Goal: Task Accomplishment & Management: Use online tool/utility

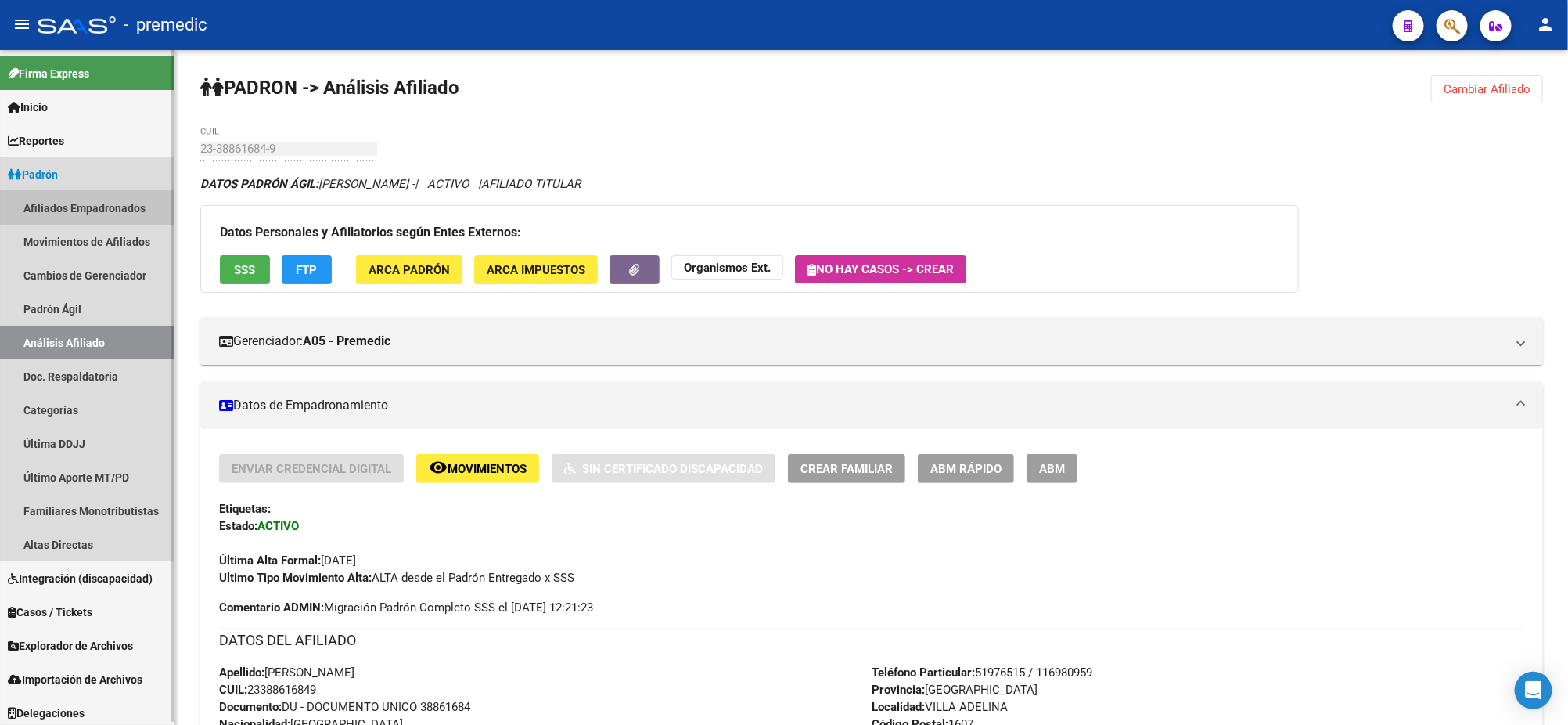
click at [65, 211] on link "Afiliados Empadronados" at bounding box center [87, 208] width 174 height 34
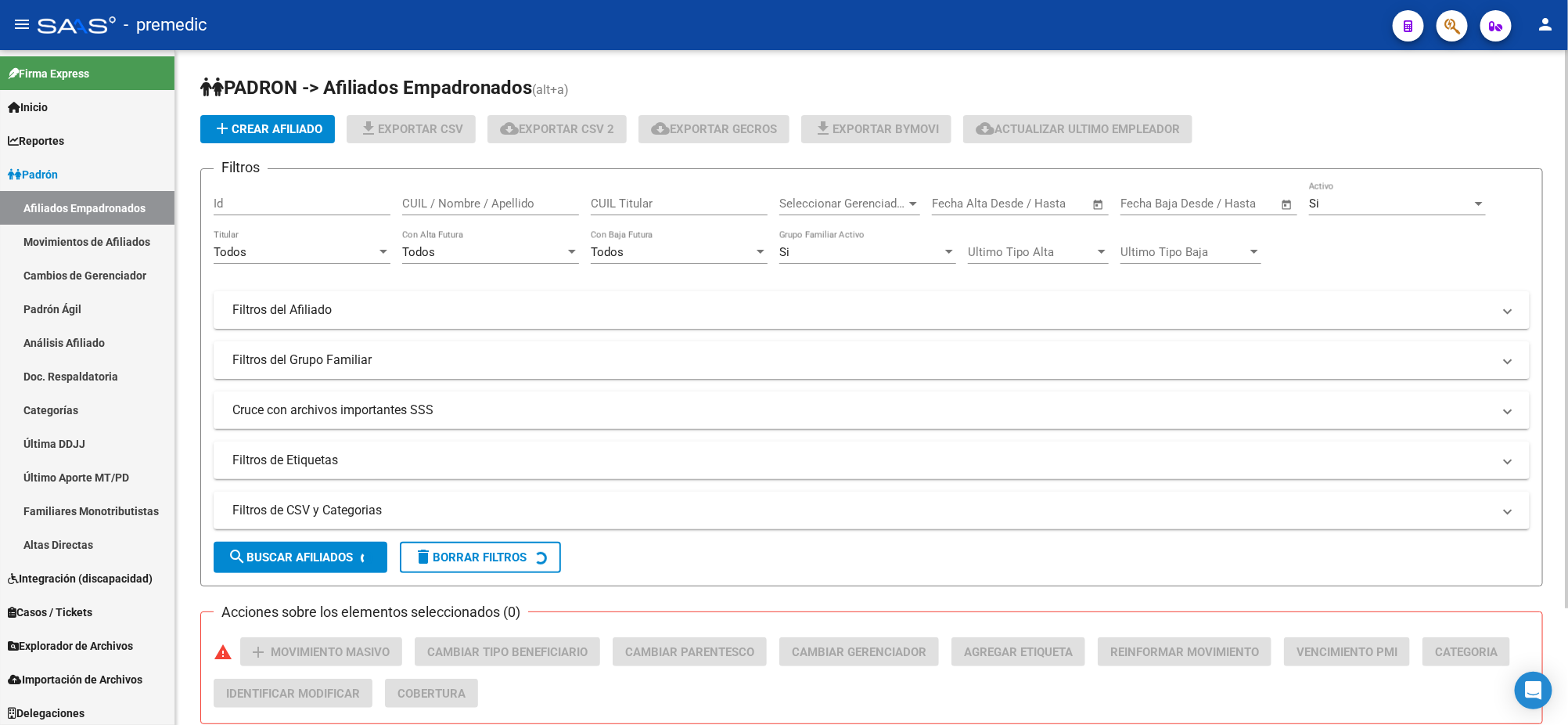
click at [345, 249] on div "Todos" at bounding box center [294, 252] width 163 height 14
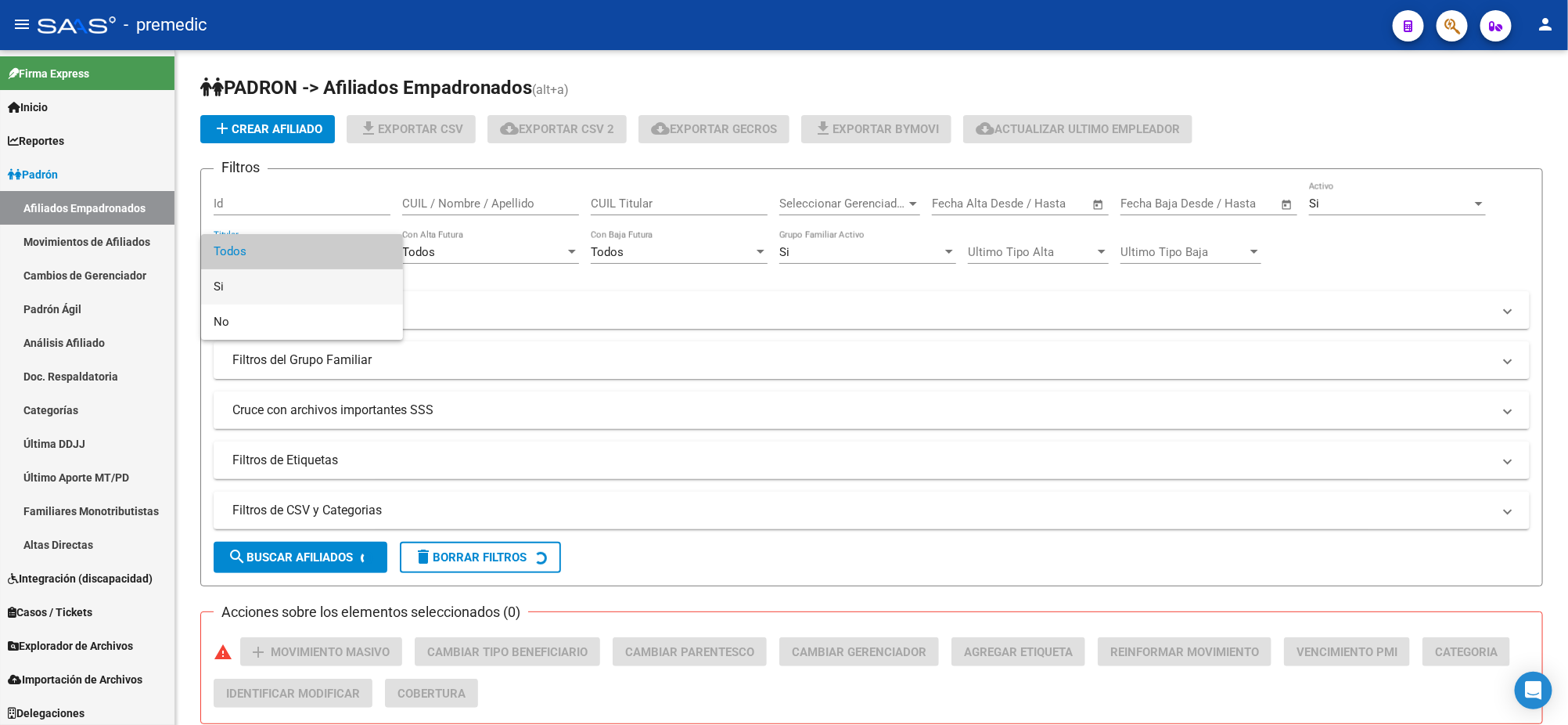
click at [332, 280] on span "Si" at bounding box center [302, 286] width 176 height 35
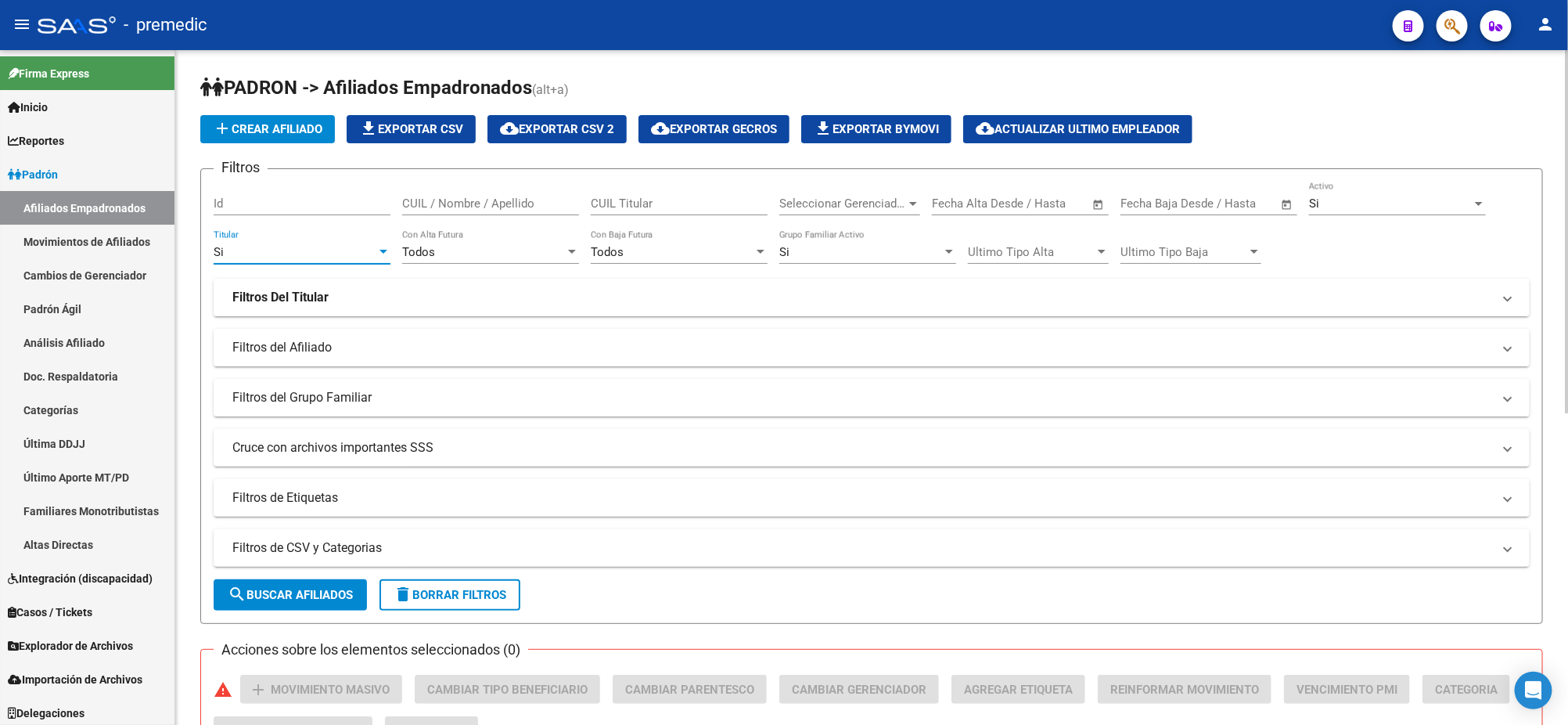
click at [1353, 199] on div "Si" at bounding box center [1390, 203] width 163 height 14
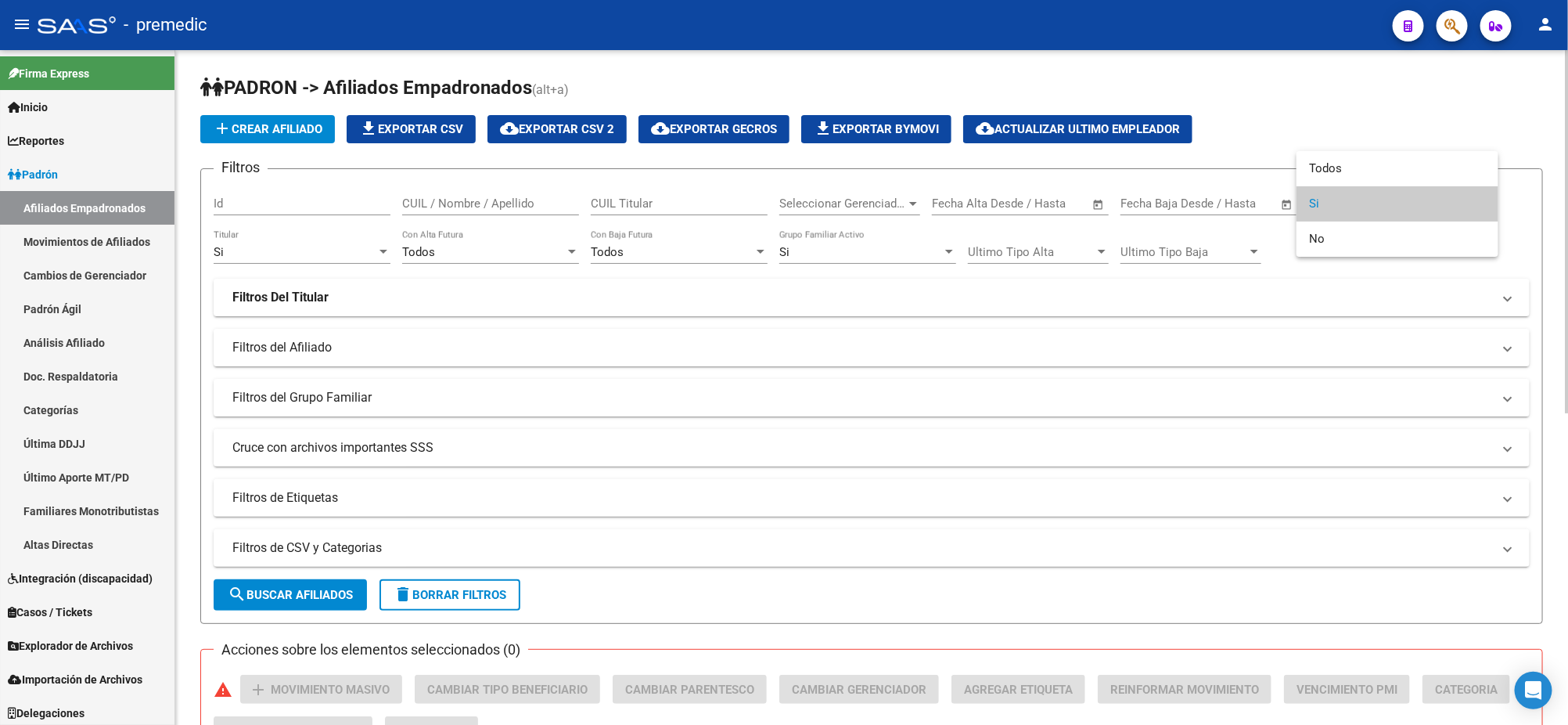
click at [1353, 199] on span "Si" at bounding box center [1397, 204] width 176 height 35
click at [808, 256] on div "Si" at bounding box center [860, 252] width 163 height 14
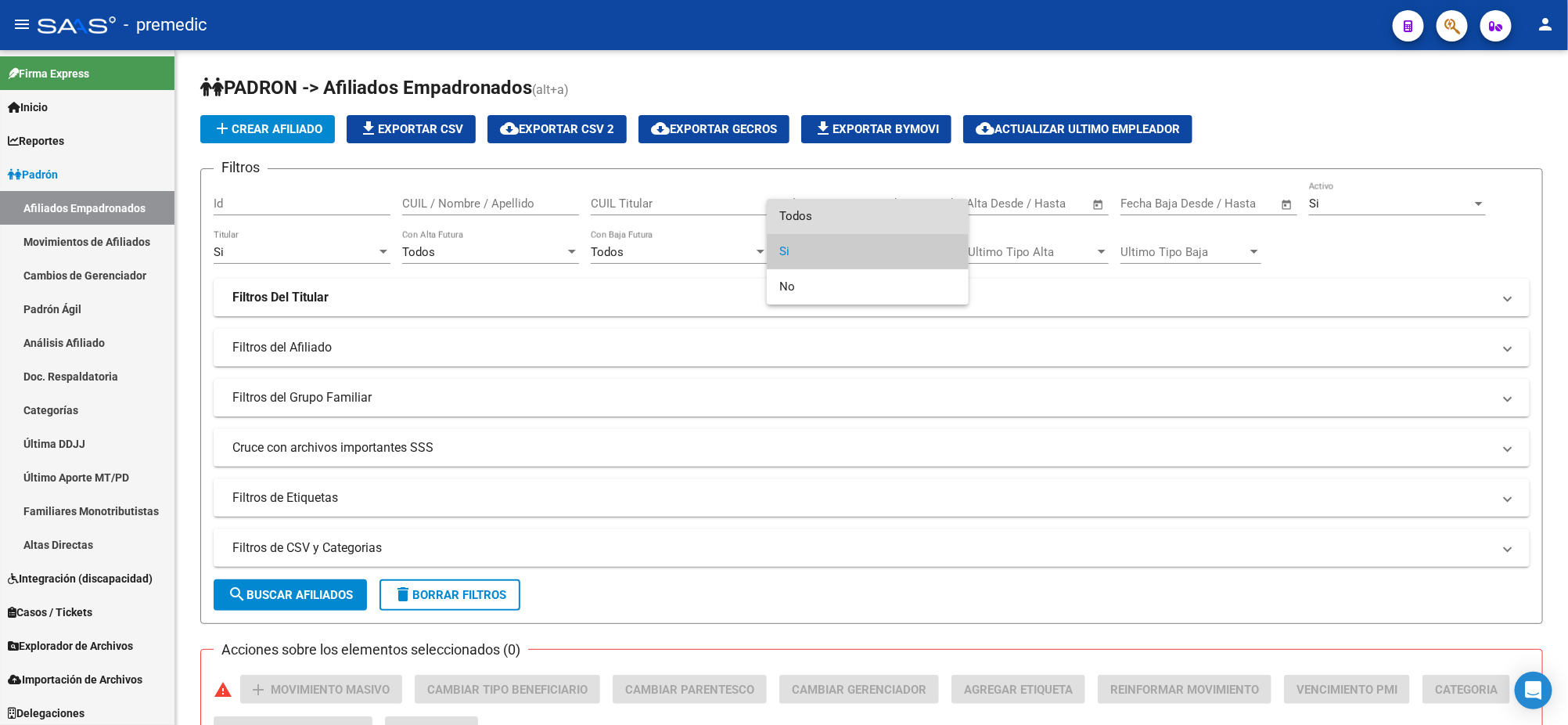
click at [817, 211] on span "Todos" at bounding box center [868, 216] width 176 height 35
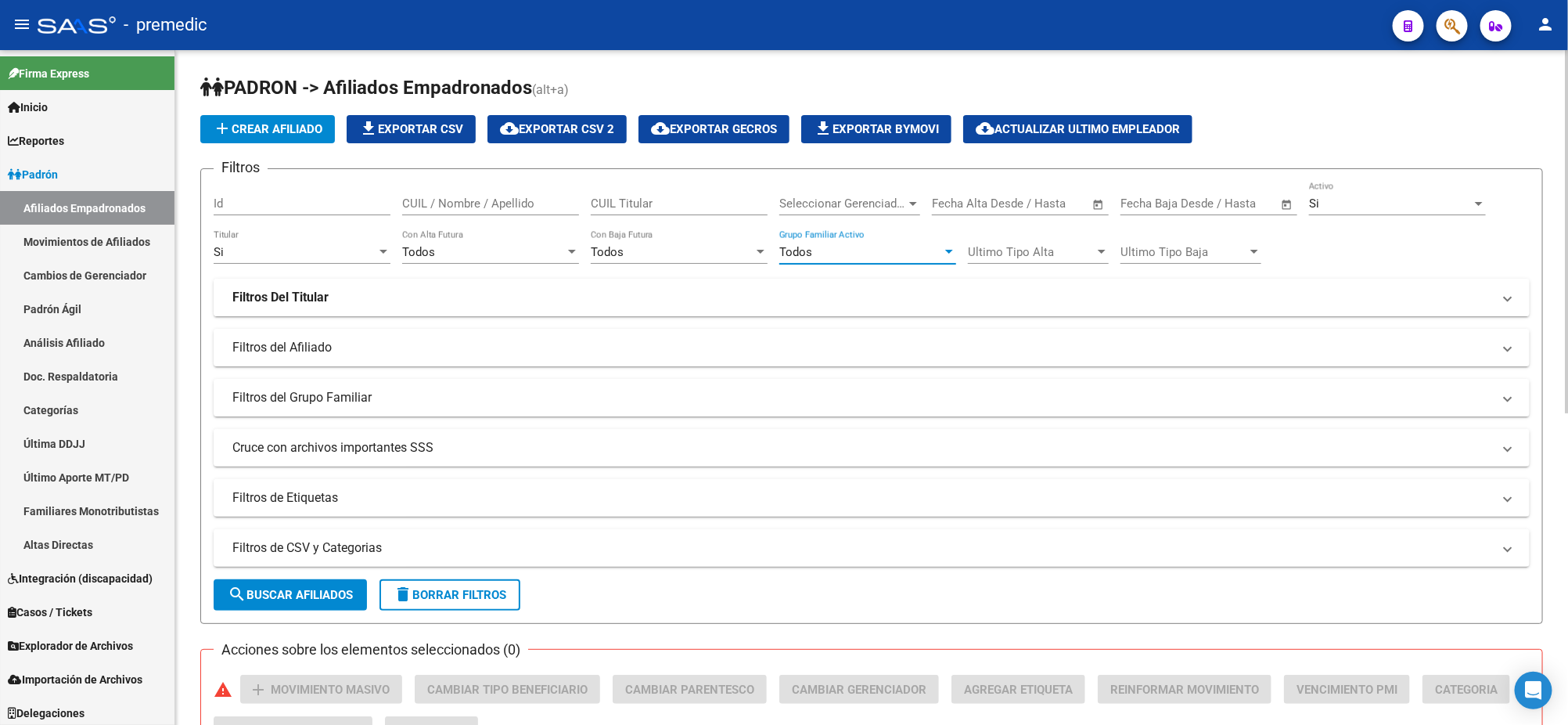
click at [275, 305] on mat-expansion-panel-header "Filtros Del Titular" at bounding box center [871, 298] width 1316 height 38
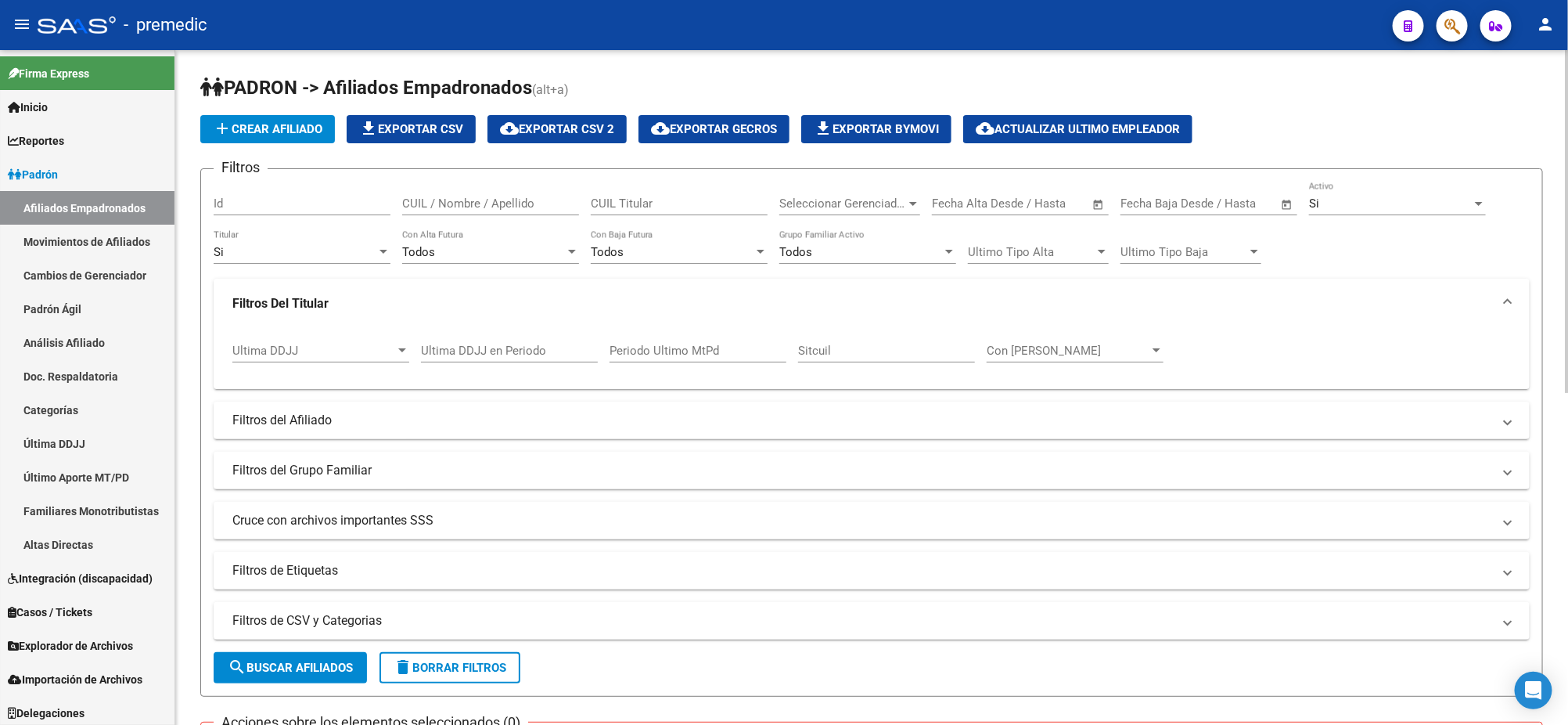
click at [489, 345] on input "Ultima DDJJ en Periodo" at bounding box center [509, 350] width 176 height 14
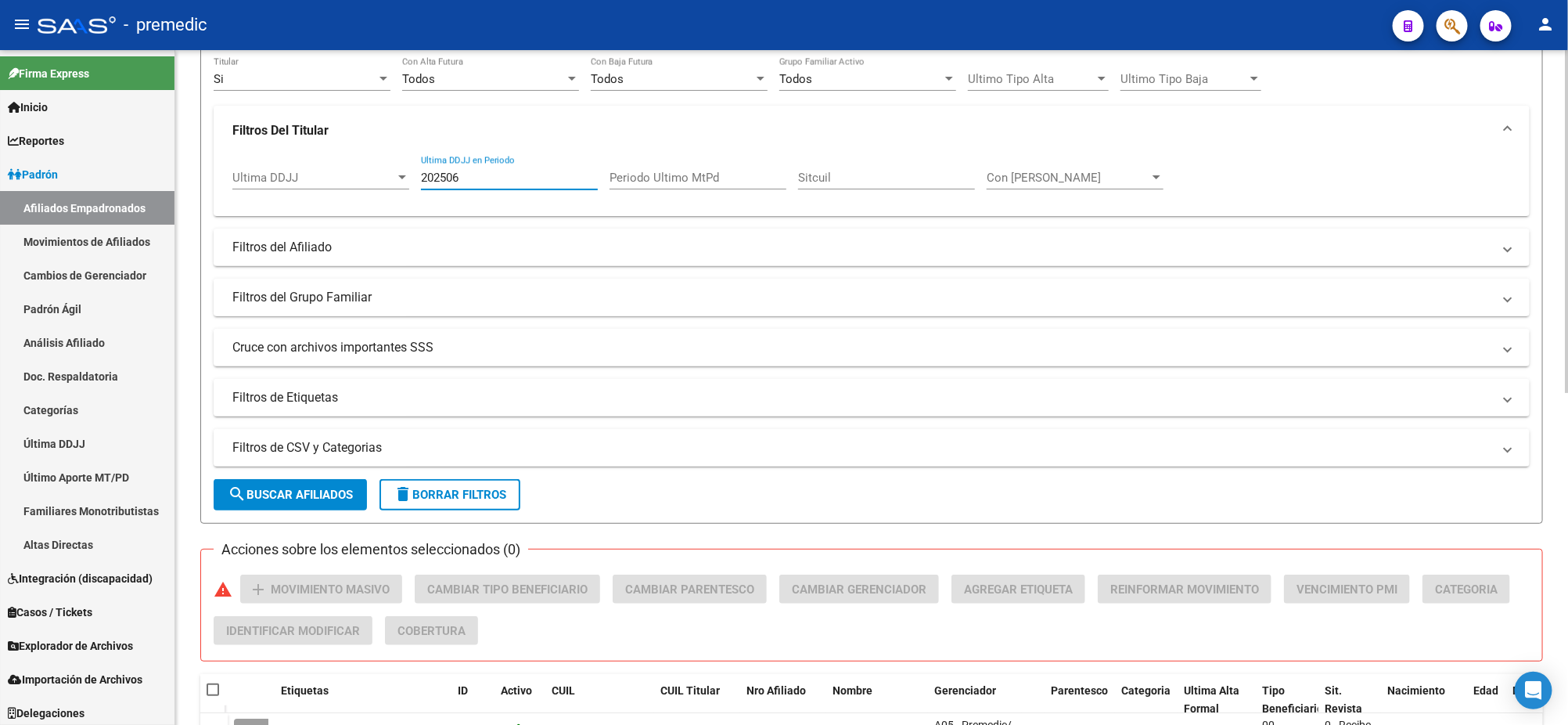
scroll to position [293, 0]
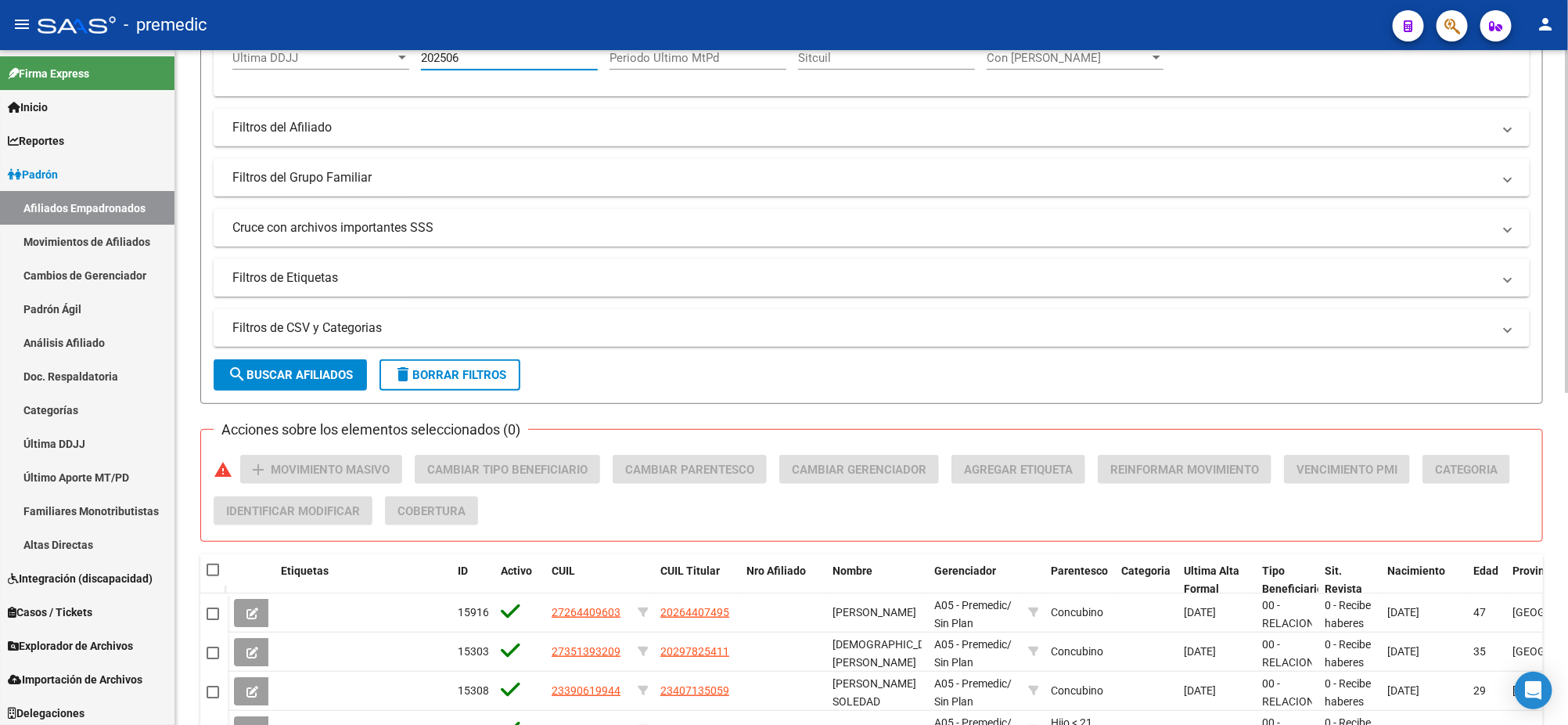
type input "202506"
click at [273, 231] on mat-panel-title "Cruce con archivos importantes SSS" at bounding box center [861, 227] width 1259 height 17
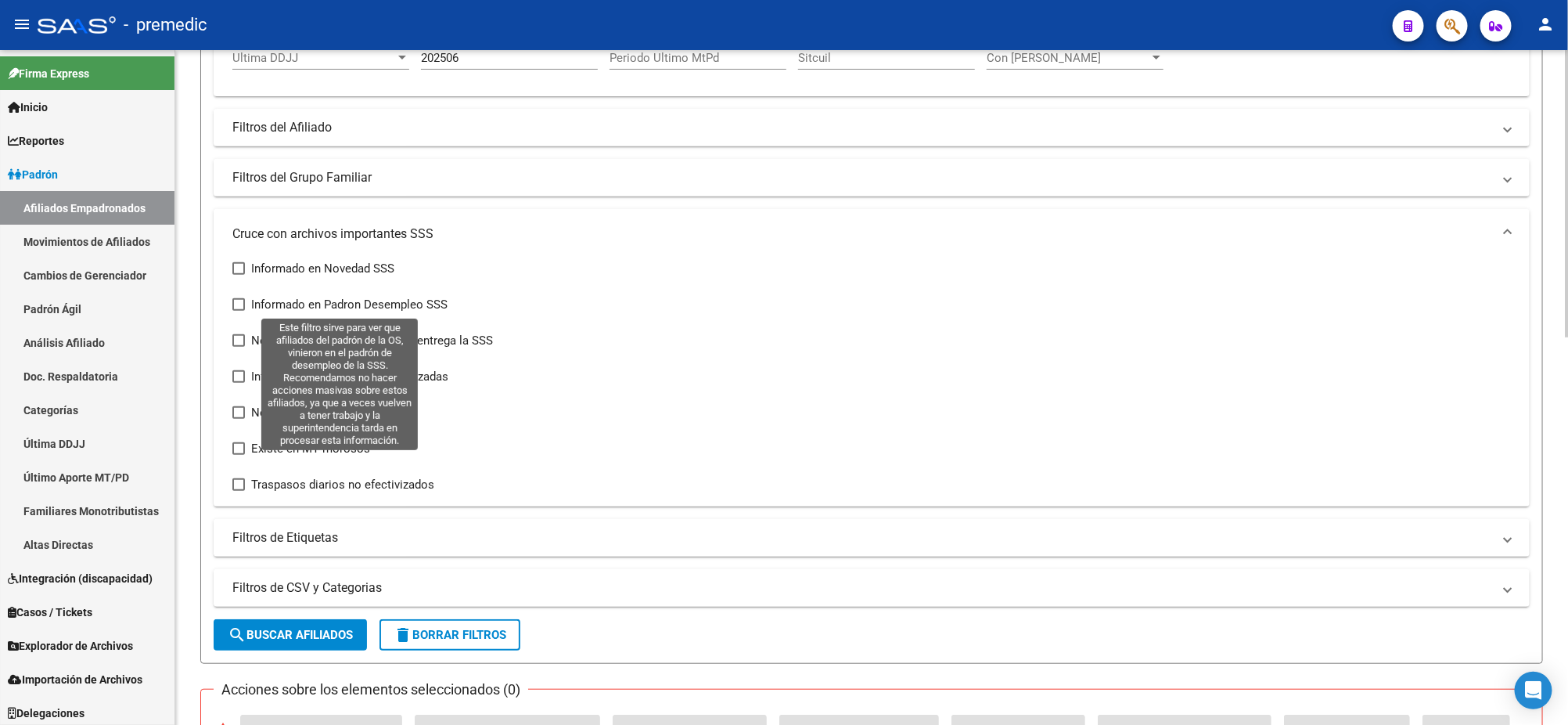
click at [244, 306] on span at bounding box center [238, 304] width 12 height 12
click at [239, 311] on input "Informado en Padron Desempleo SSS" at bounding box center [238, 311] width 1 height 1
checkbox input "true"
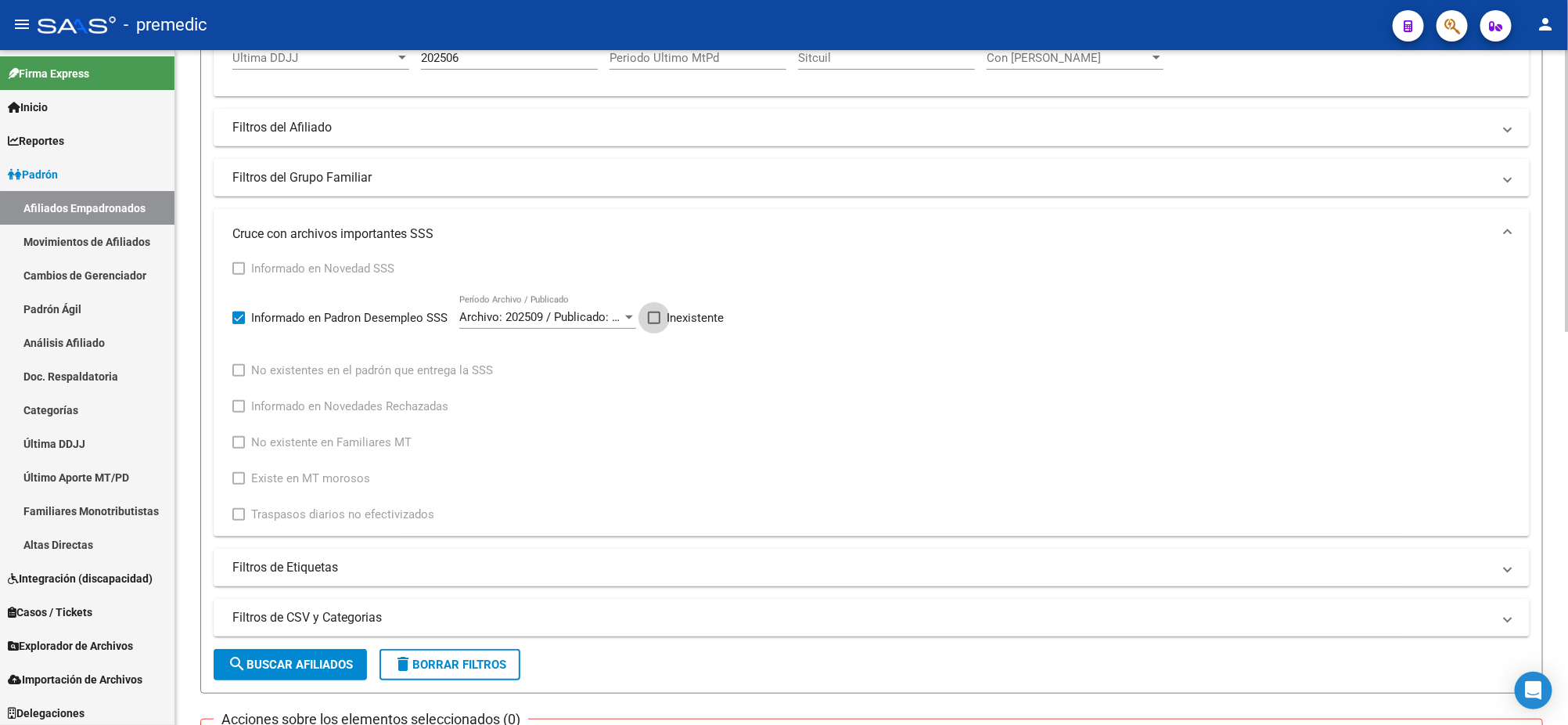
click at [659, 311] on span at bounding box center [654, 317] width 12 height 12
click at [654, 324] on input "Inexistente" at bounding box center [653, 324] width 1 height 1
checkbox input "true"
click at [289, 657] on span "search Buscar Afiliados" at bounding box center [290, 664] width 125 height 14
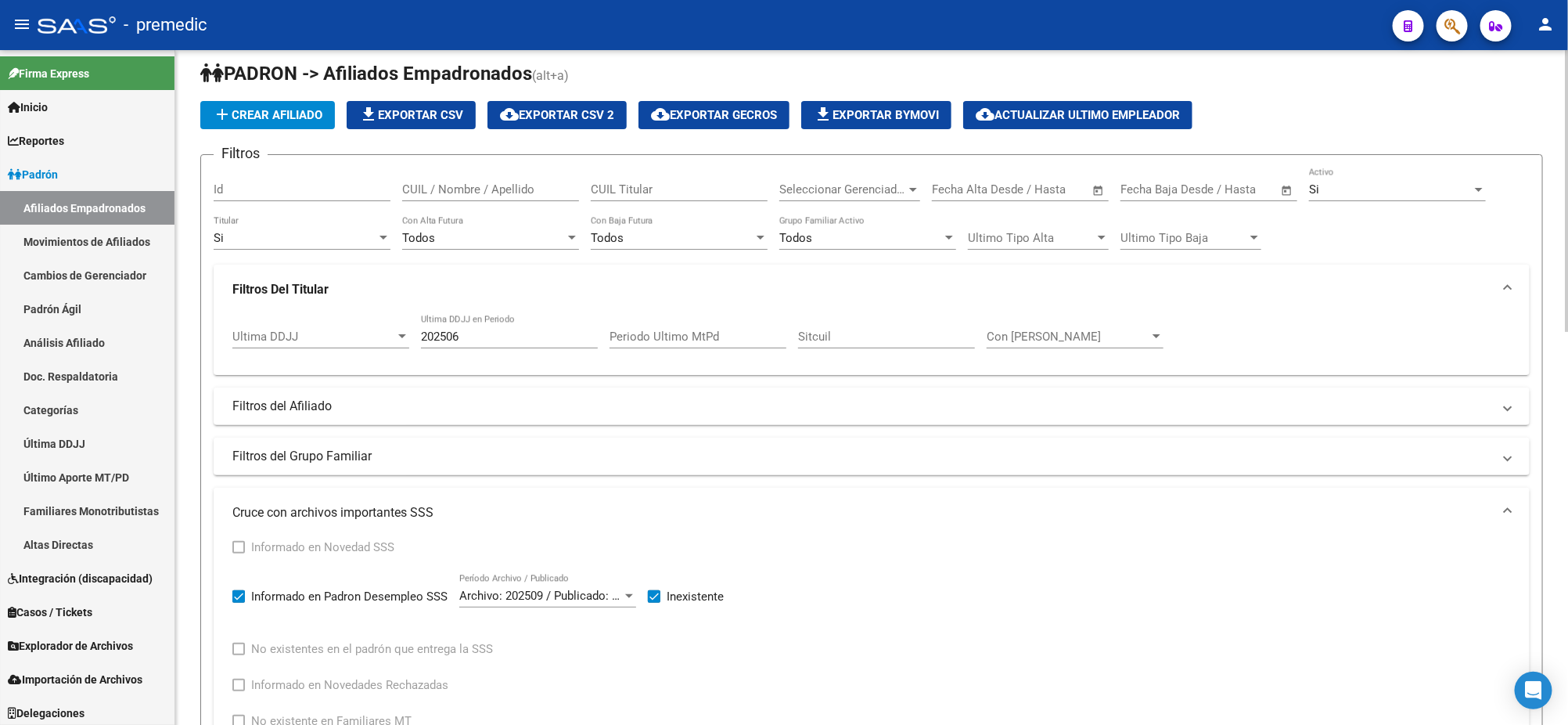
scroll to position [0, 0]
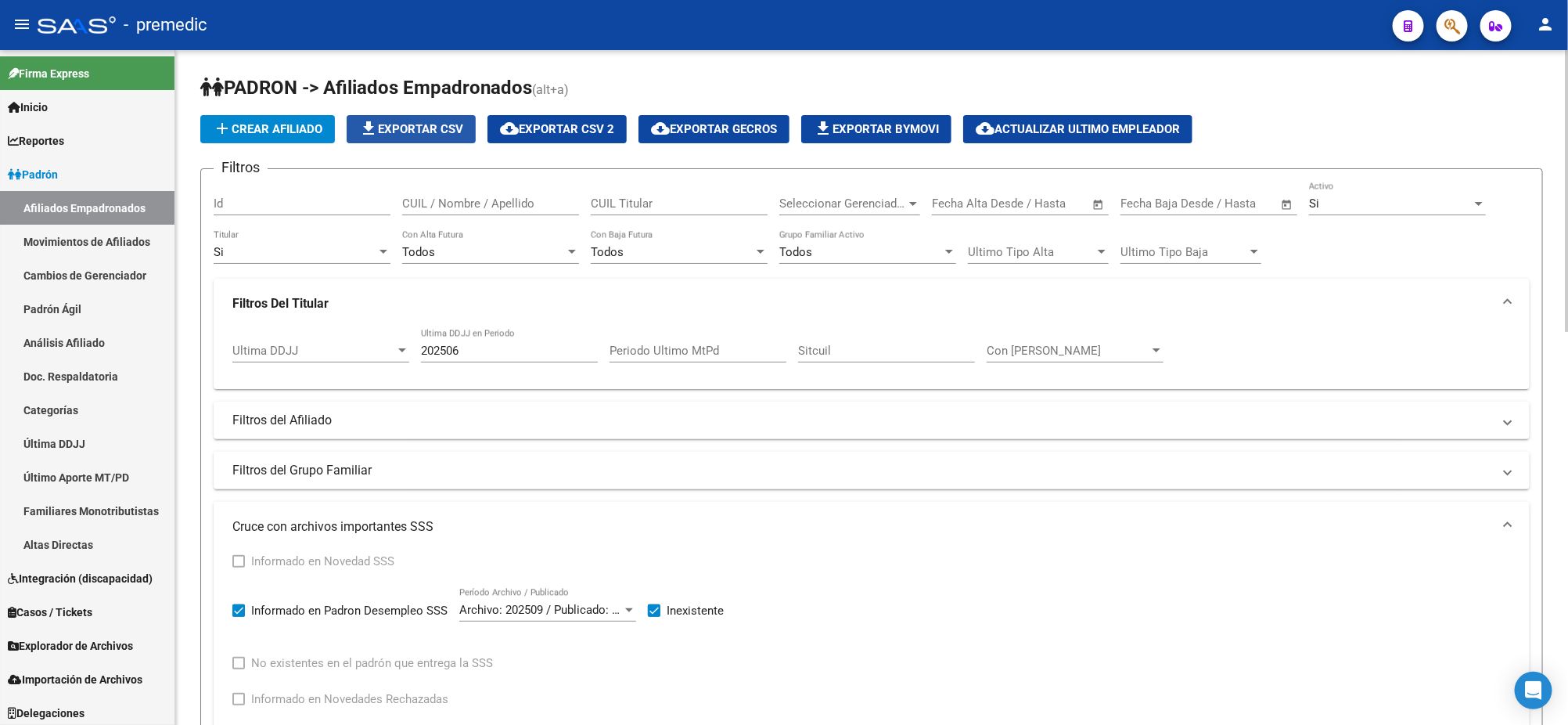
click at [383, 123] on span "file_download Exportar CSV" at bounding box center [410, 128] width 104 height 14
